Goal: Information Seeking & Learning: Learn about a topic

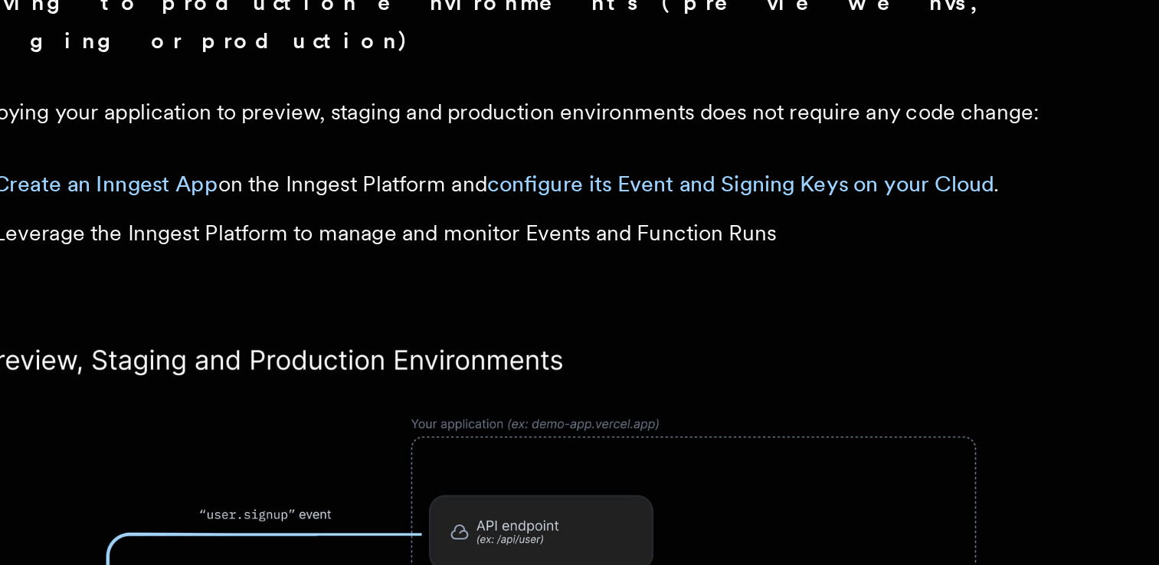
scroll to position [1373, 0]
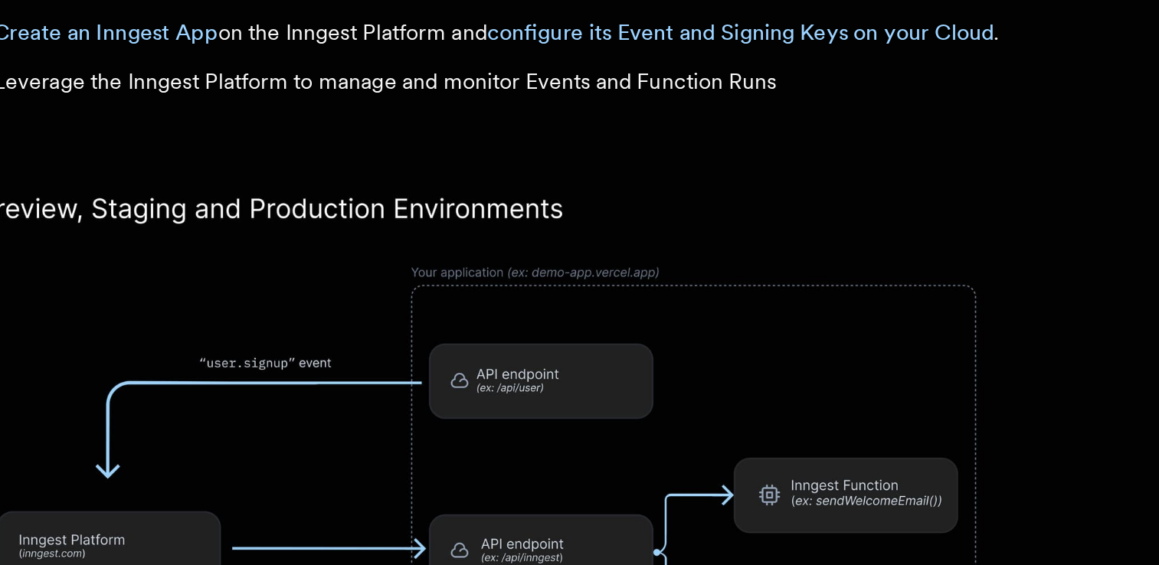
click at [579, 402] on img at bounding box center [520, 494] width 613 height 319
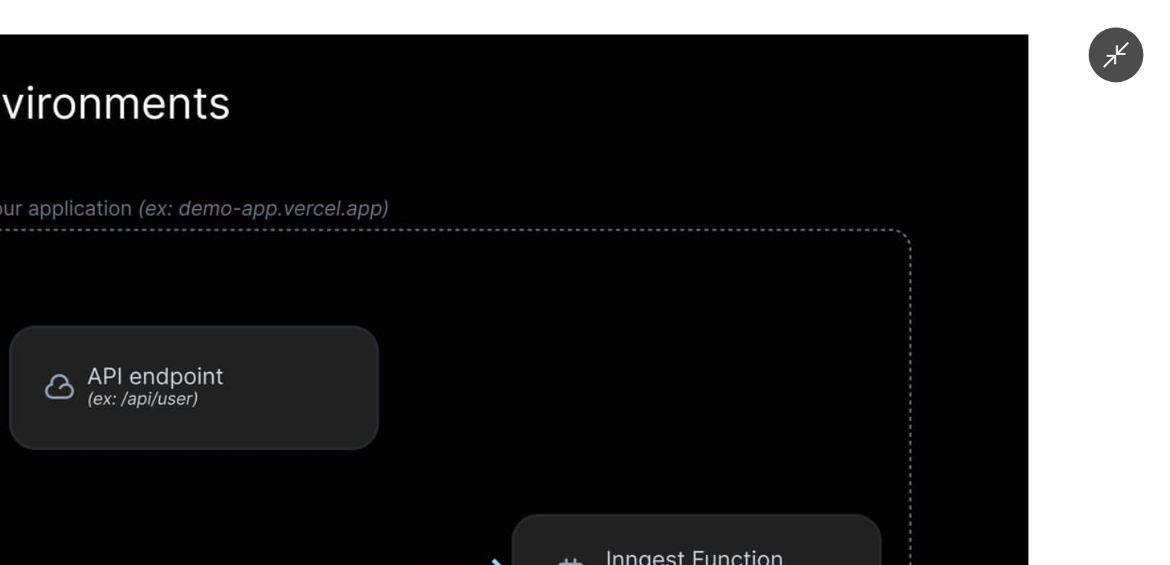
click at [1137, 34] on icon "Minimize image" at bounding box center [1140, 31] width 15 height 15
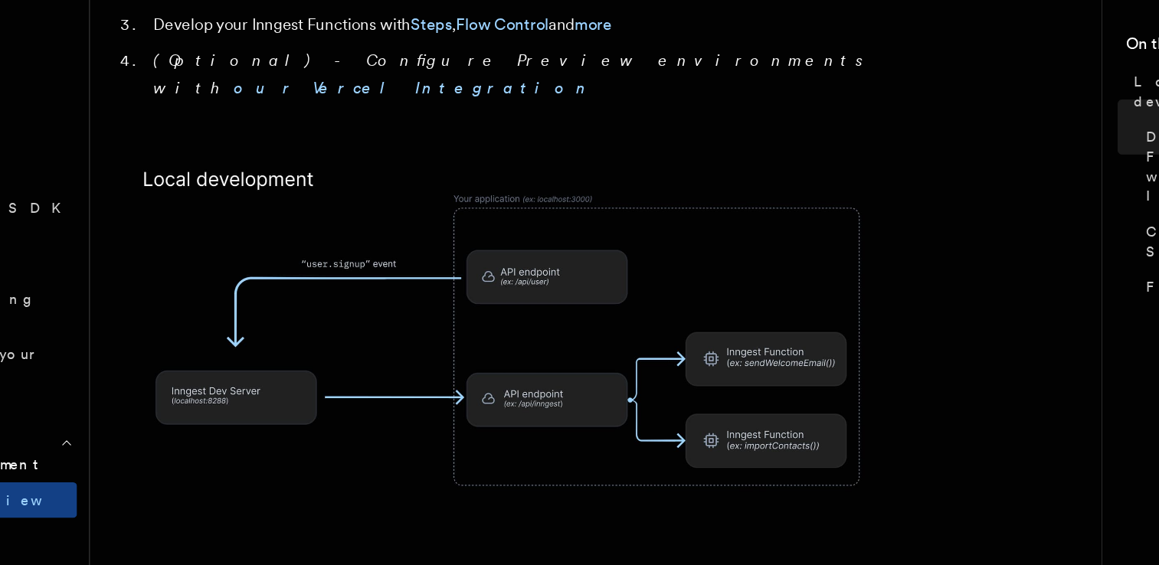
scroll to position [973, 0]
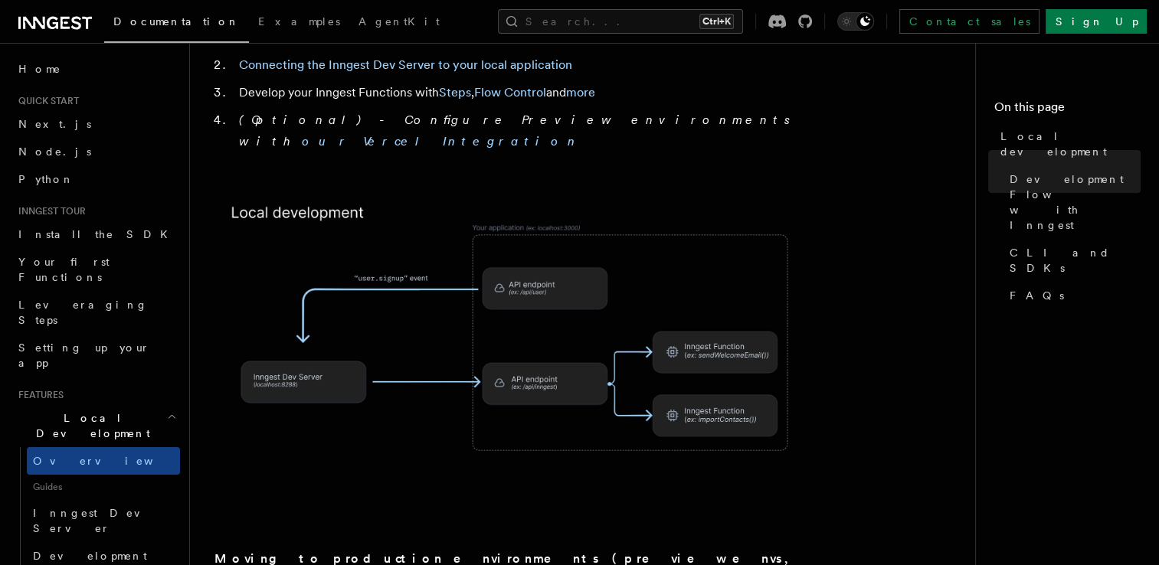
click at [538, 326] on img at bounding box center [520, 348] width 613 height 319
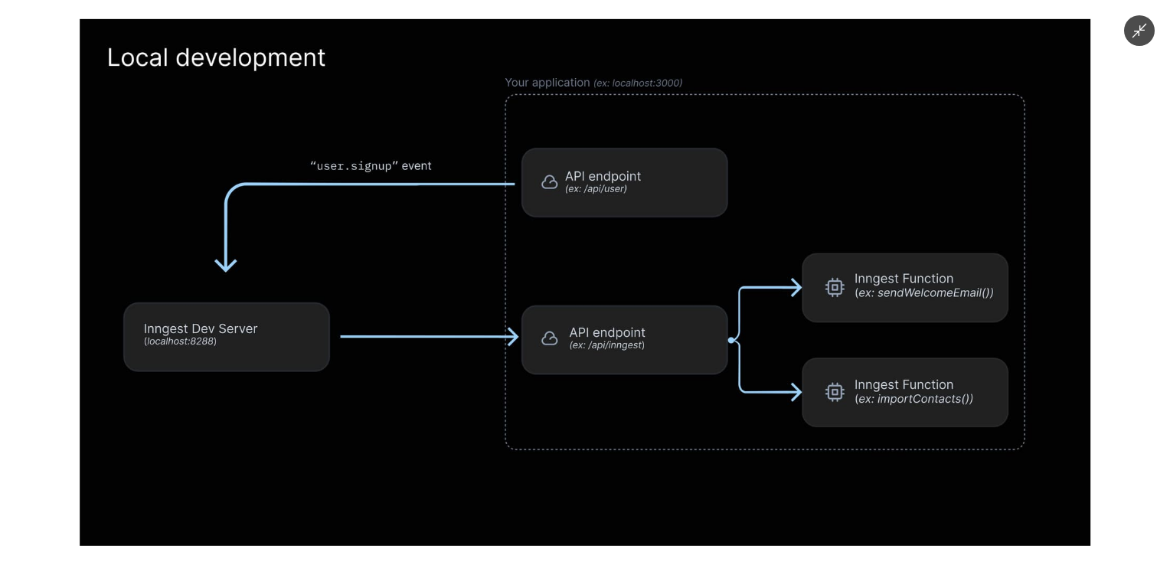
click at [538, 326] on img at bounding box center [585, 282] width 1011 height 527
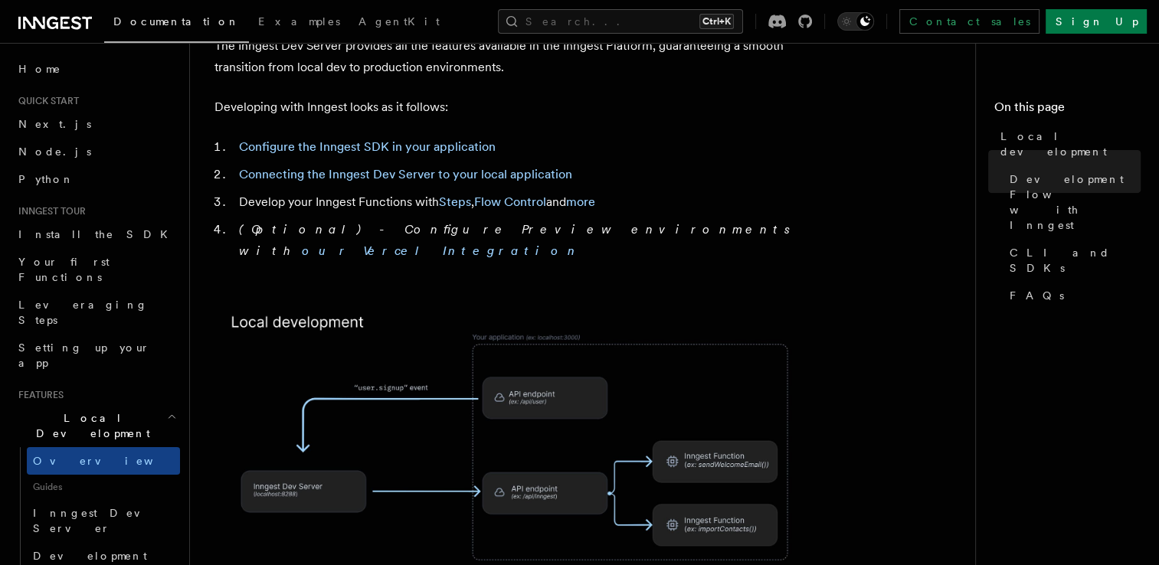
scroll to position [864, 0]
click at [322, 433] on img at bounding box center [520, 458] width 613 height 319
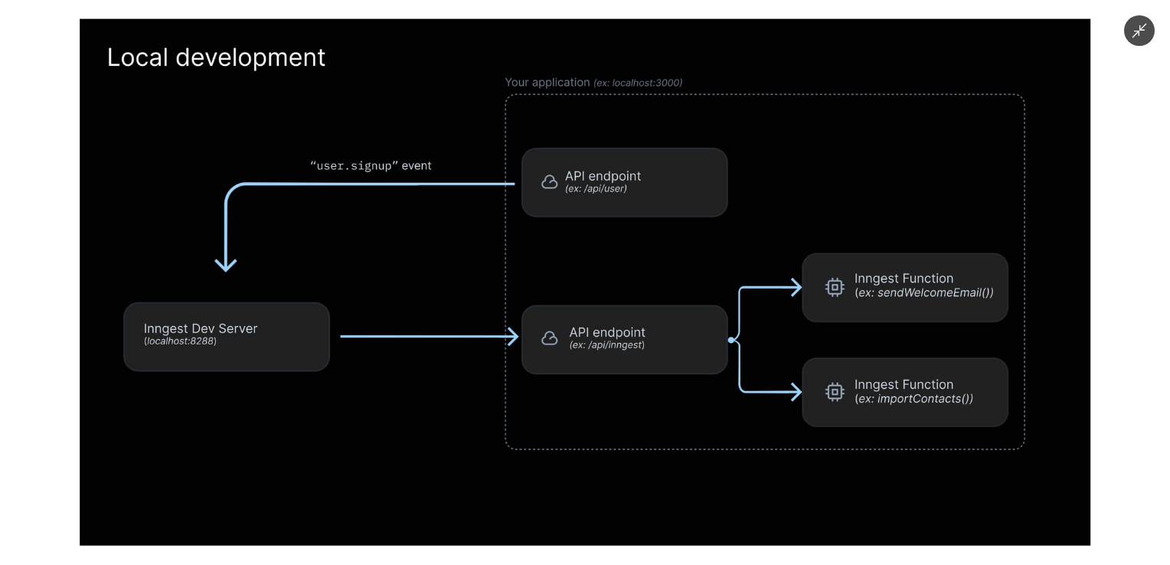
click at [322, 433] on img at bounding box center [585, 282] width 1011 height 527
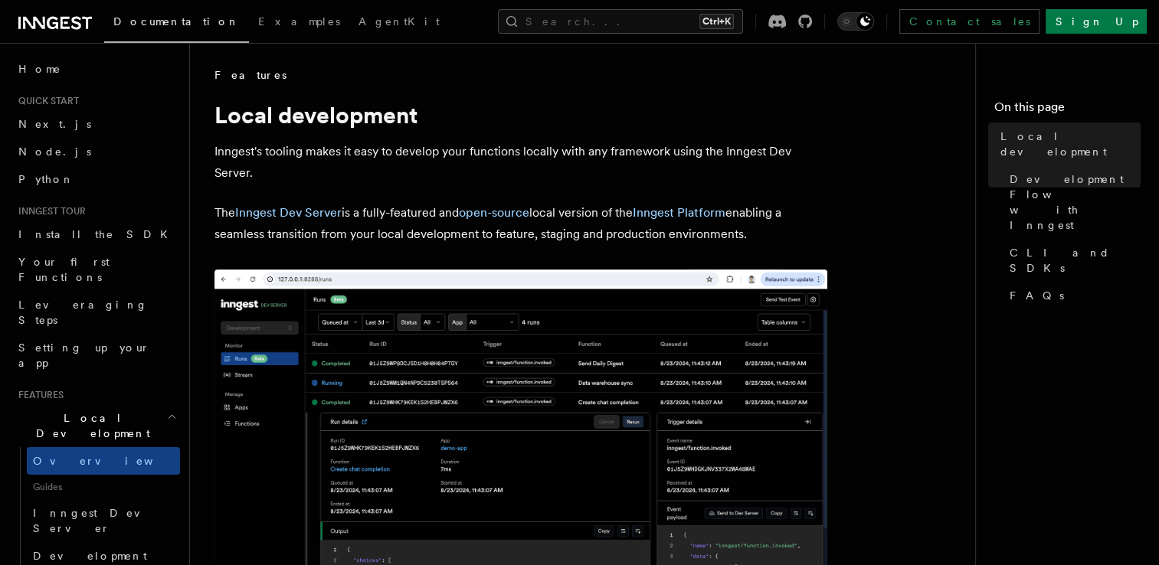
scroll to position [0, 0]
click at [704, 217] on link "Inngest Platform" at bounding box center [679, 212] width 93 height 15
